Goal: Task Accomplishment & Management: Complete application form

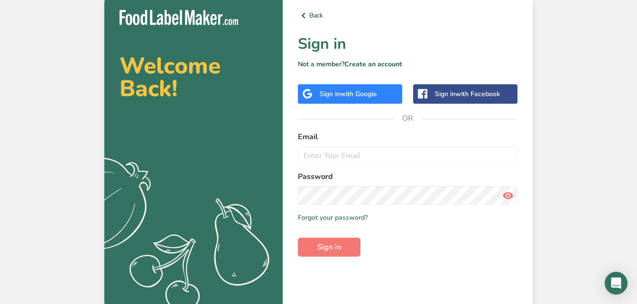
click at [375, 97] on span "with Google" at bounding box center [358, 94] width 37 height 9
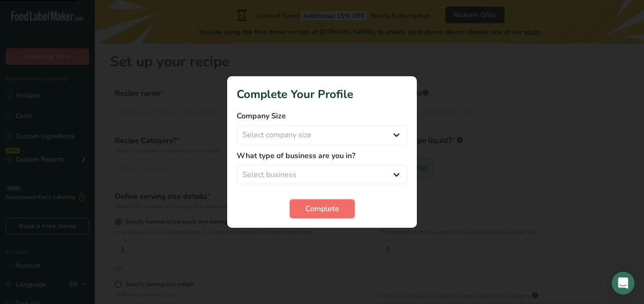
click at [331, 206] on span "Complete" at bounding box center [322, 208] width 34 height 11
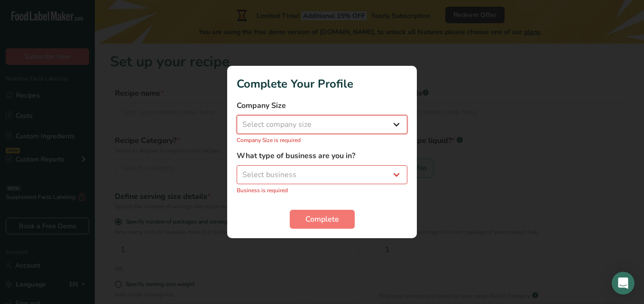
click at [319, 121] on select "Select company size Fewer than 10 Employees 10 to 50 Employees 51 to 500 Employ…" at bounding box center [322, 124] width 171 height 19
select select "1"
click at [237, 120] on select "Select company size Fewer than 10 Employees 10 to 50 Employees 51 to 500 Employ…" at bounding box center [322, 124] width 171 height 19
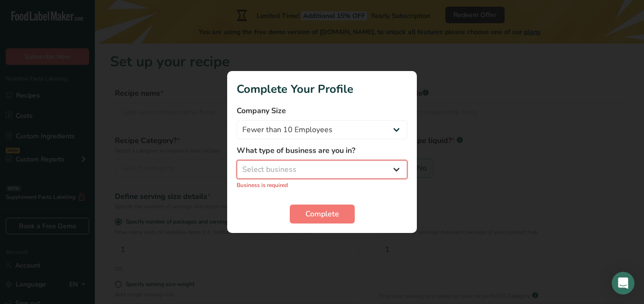
click at [331, 170] on select "Select business Packaged Food Manufacturer Restaurant & Cafe Bakery Meal Plans …" at bounding box center [322, 169] width 171 height 19
select select "3"
click at [237, 165] on select "Select business Packaged Food Manufacturer Restaurant & Cafe Bakery Meal Plans …" at bounding box center [322, 169] width 171 height 19
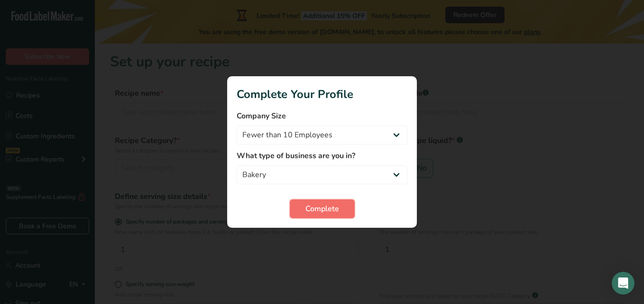
click at [338, 213] on span "Complete" at bounding box center [322, 208] width 34 height 11
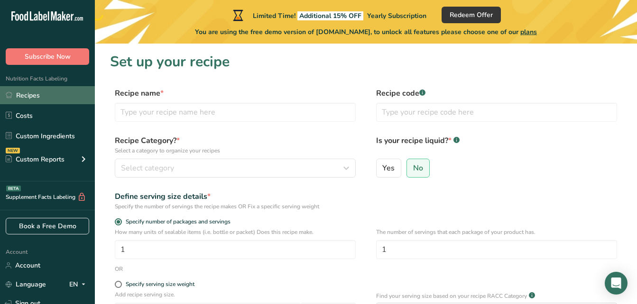
click at [10, 89] on link "Recipes" at bounding box center [47, 95] width 95 height 18
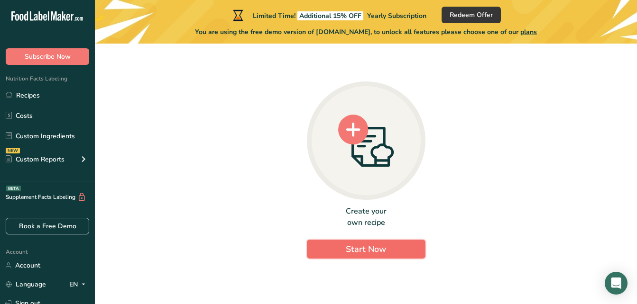
click at [352, 241] on button "Start Now" at bounding box center [366, 249] width 118 height 19
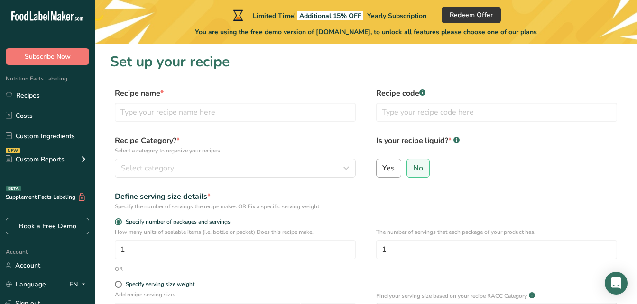
click at [387, 169] on span "Yes" at bounding box center [388, 168] width 12 height 9
click at [382, 169] on input "Yes" at bounding box center [379, 168] width 6 height 6
radio input "true"
radio input "false"
select select "22"
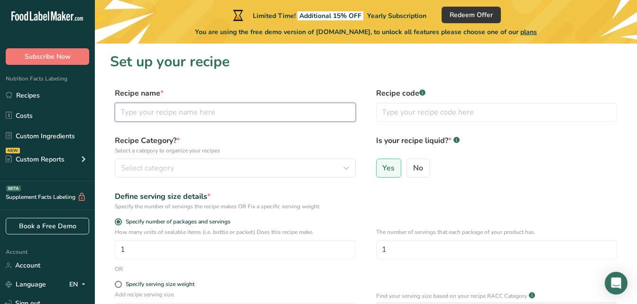
click at [187, 116] on input "text" at bounding box center [235, 112] width 241 height 19
type input "n"
drag, startPoint x: 187, startPoint y: 116, endPoint x: 195, endPoint y: 137, distance: 21.9
click at [195, 137] on form "Recipe name * NUTELLA Recipe code .a-a{fill:#347362;}.b-a{fill:#fff;} Recipe Ca…" at bounding box center [365, 276] width 511 height 376
type input "NUTELLA RECIPE"
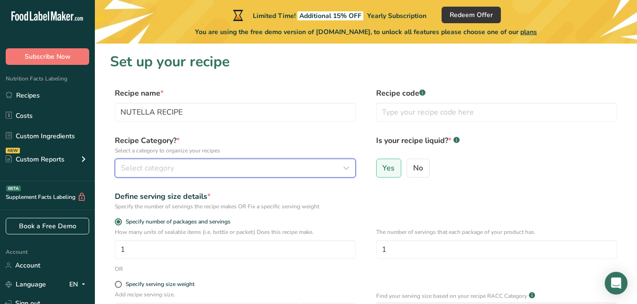
click at [226, 173] on div "Select category" at bounding box center [232, 168] width 223 height 11
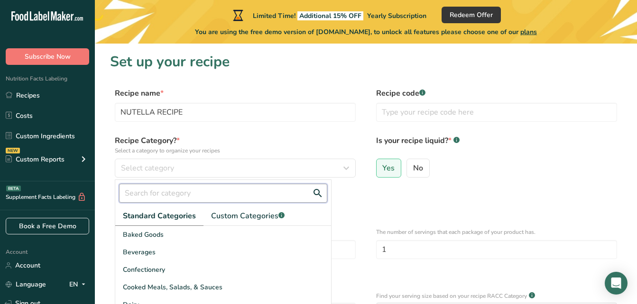
click at [173, 202] on input "text" at bounding box center [223, 193] width 208 height 19
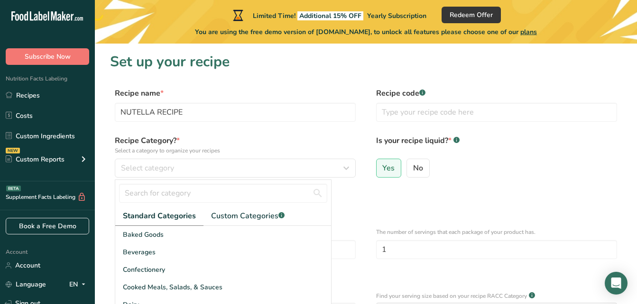
click at [176, 219] on span "Standard Categories" at bounding box center [159, 215] width 73 height 11
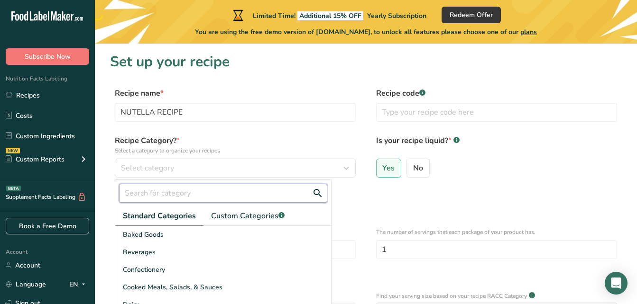
click at [195, 194] on input "text" at bounding box center [223, 193] width 208 height 19
drag, startPoint x: 195, startPoint y: 194, endPoint x: 178, endPoint y: 209, distance: 22.5
click at [178, 209] on div "Standard Categories Custom Categories .a-a{fill:#347362;}.b-a{fill:#fff;} Baked…" at bounding box center [223, 281] width 216 height 202
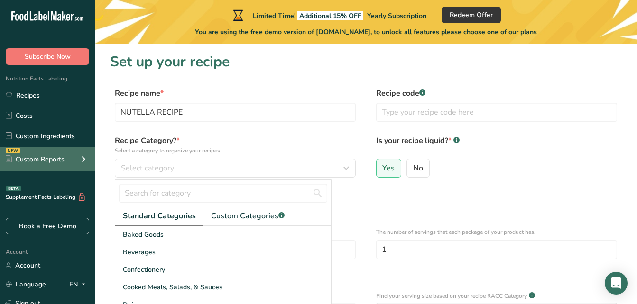
click at [65, 158] on div "NEW Custom Reports" at bounding box center [47, 159] width 95 height 24
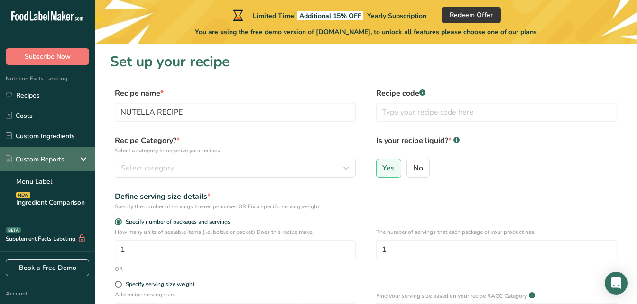
click at [68, 162] on div "Custom Reports" at bounding box center [47, 159] width 95 height 24
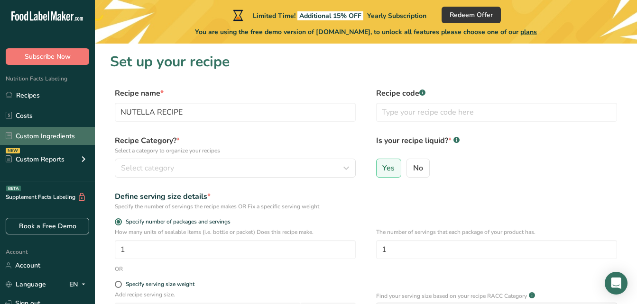
click at [58, 135] on link "Custom Ingredients" at bounding box center [47, 136] width 95 height 18
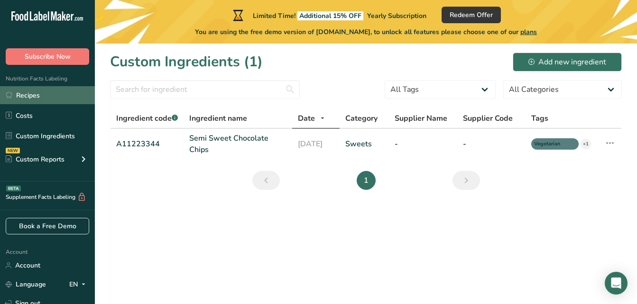
click at [42, 90] on link "Recipes" at bounding box center [47, 95] width 95 height 18
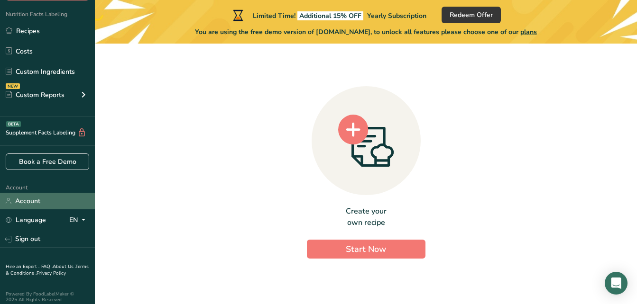
scroll to position [71, 0]
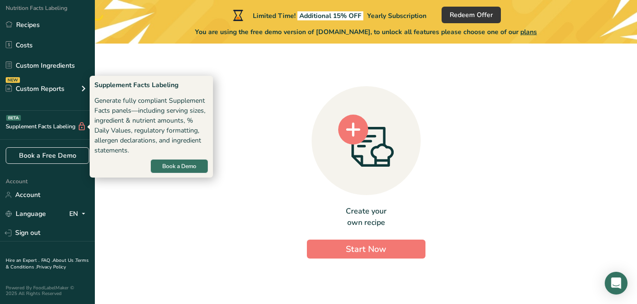
click at [73, 127] on div "Supplement Facts Labeling BETA" at bounding box center [43, 127] width 86 height 10
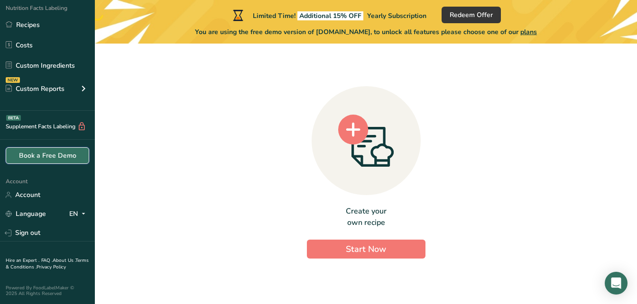
click at [67, 156] on link "Book a Free Demo" at bounding box center [47, 155] width 83 height 17
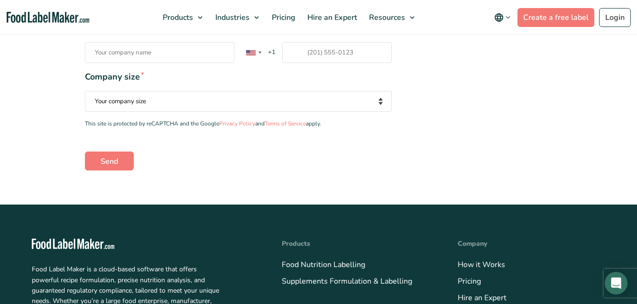
scroll to position [272, 0]
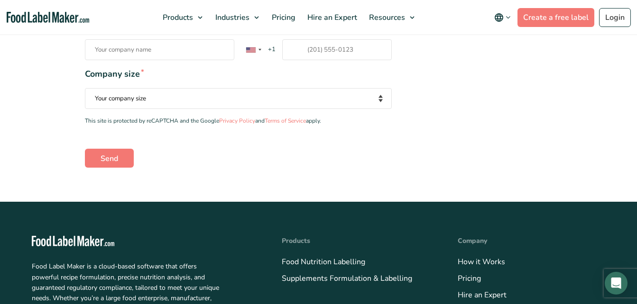
type input "nutella"
click at [181, 55] on input "Company name *" at bounding box center [160, 49] width 150 height 21
click at [62, 19] on img "main navigation" at bounding box center [48, 17] width 82 height 11
